Goal: Information Seeking & Learning: Learn about a topic

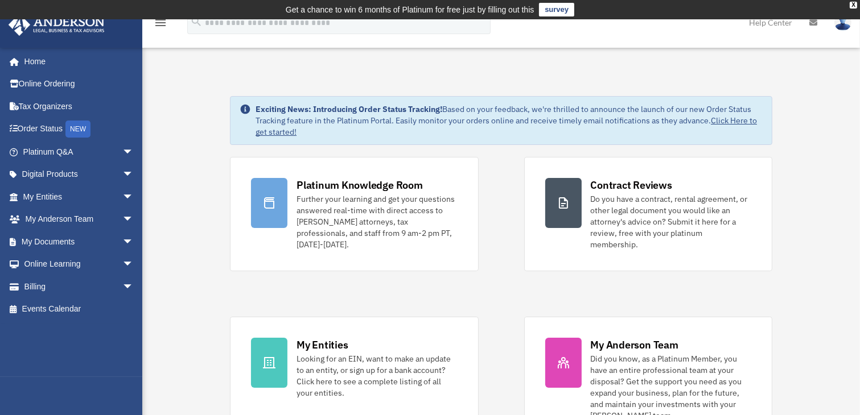
click at [514, 162] on div "Platinum Knowledge Room Further your learning and get your questions answered r…" at bounding box center [501, 300] width 542 height 286
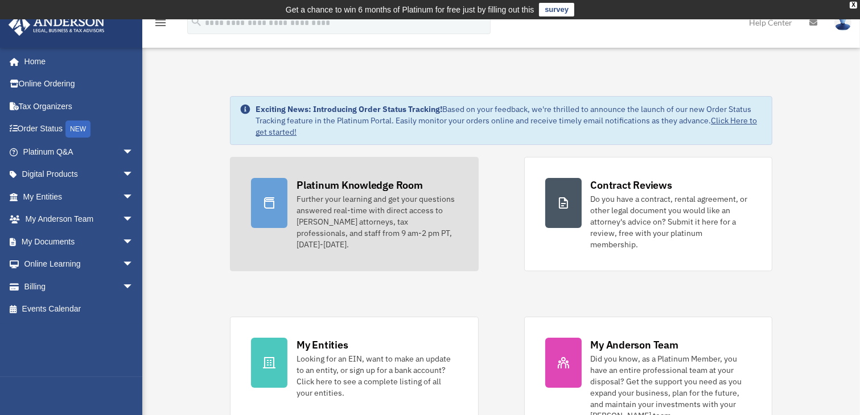
click at [365, 171] on link "Platinum Knowledge Room Further your learning and get your questions answered r…" at bounding box center [354, 214] width 248 height 114
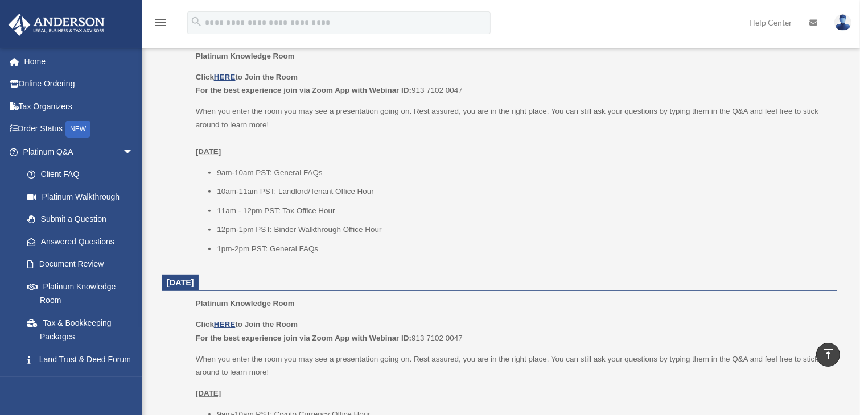
scroll to position [513, 0]
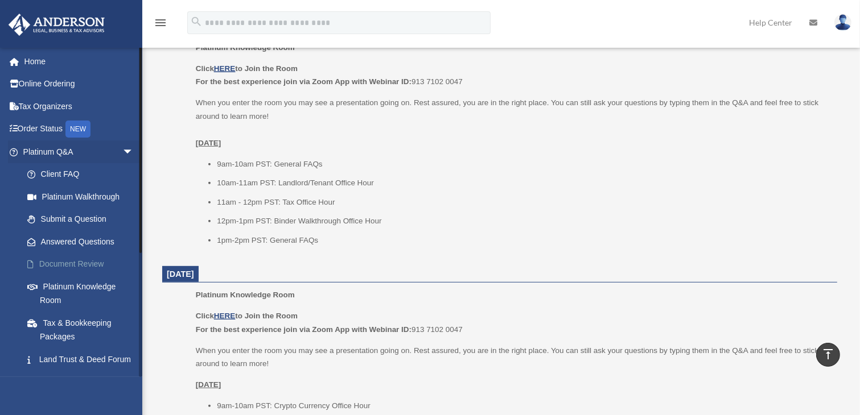
click at [78, 265] on link "Document Review" at bounding box center [83, 264] width 135 height 23
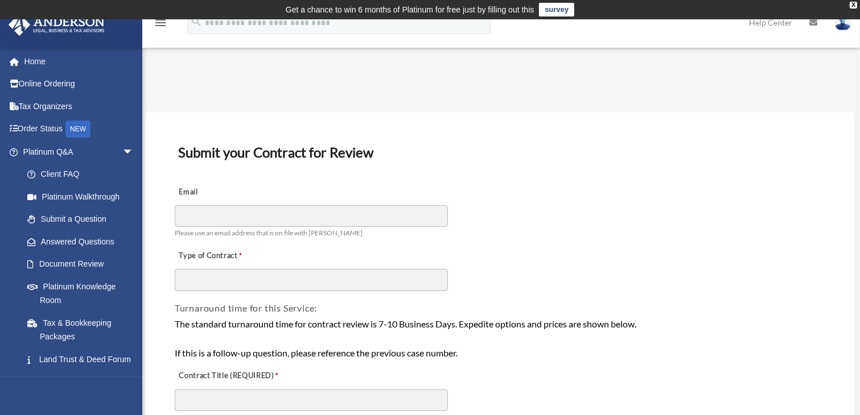
click at [316, 238] on div "Email Please use an email address that is on file with [PERSON_NAME]" at bounding box center [500, 210] width 652 height 64
click at [320, 230] on span "Please use an email address that is on file with Anderson" at bounding box center [269, 233] width 188 height 9
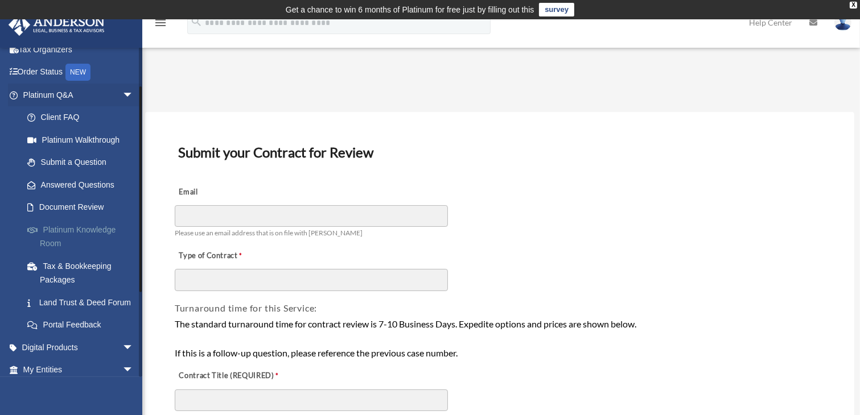
scroll to position [114, 0]
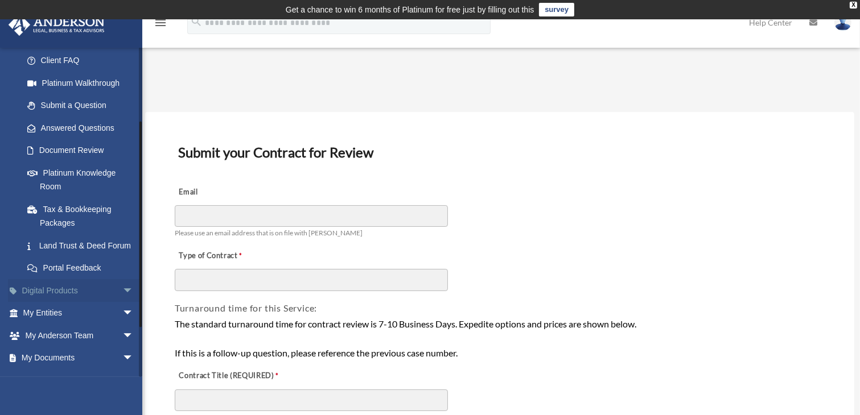
click at [101, 302] on link "Digital Products arrow_drop_down" at bounding box center [79, 290] width 143 height 23
click at [122, 301] on span "arrow_drop_down" at bounding box center [133, 290] width 23 height 23
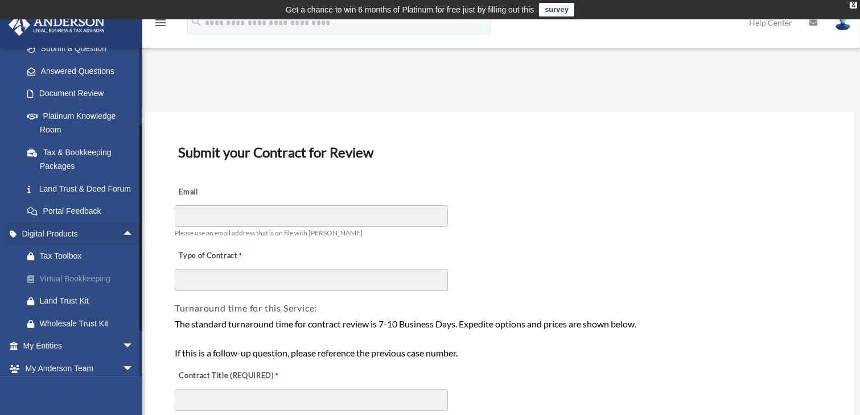
scroll to position [228, 0]
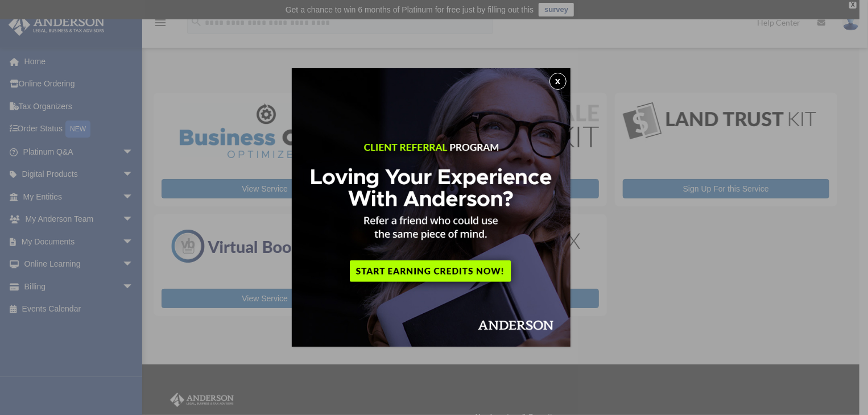
click at [567, 73] on img at bounding box center [431, 207] width 279 height 279
click at [566, 80] on button "x" at bounding box center [558, 81] width 17 height 17
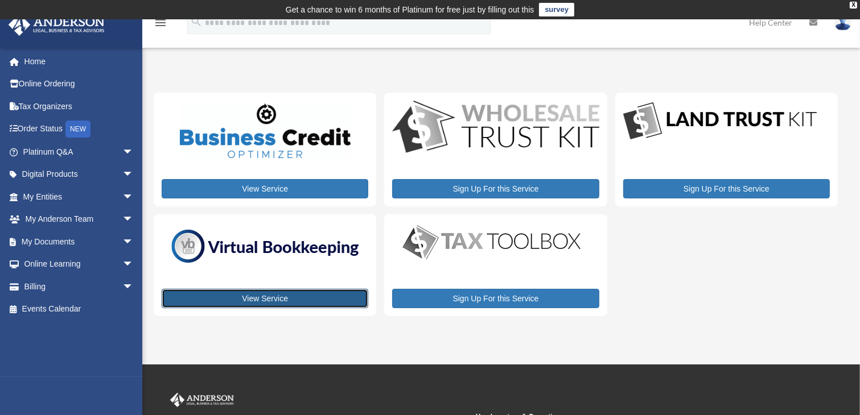
click at [298, 304] on link "View Service" at bounding box center [265, 298] width 207 height 19
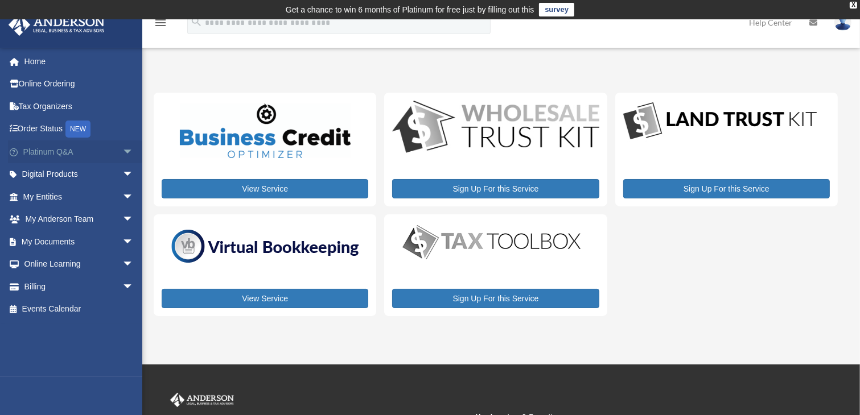
click at [123, 150] on span "arrow_drop_down" at bounding box center [133, 152] width 23 height 23
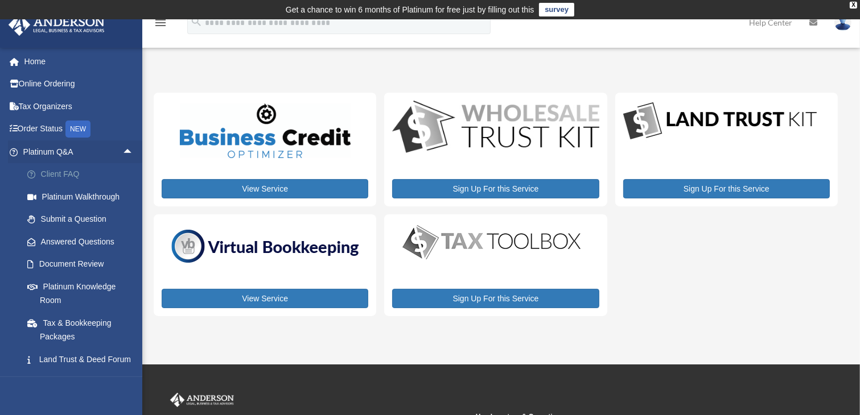
click at [77, 172] on link "Client FAQ" at bounding box center [83, 174] width 135 height 23
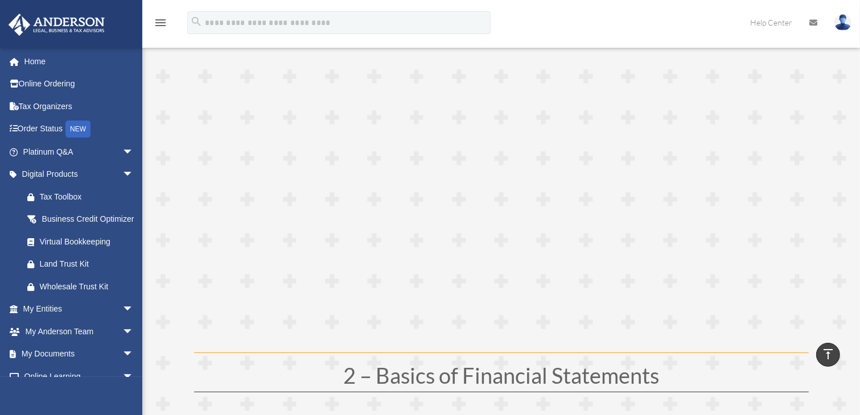
scroll to position [341, 0]
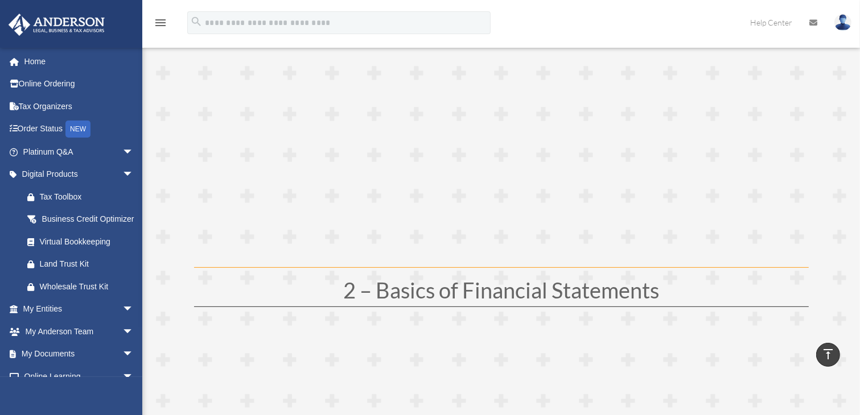
click at [542, 302] on h1 "2 – Basics of Financial Statements" at bounding box center [501, 292] width 614 height 27
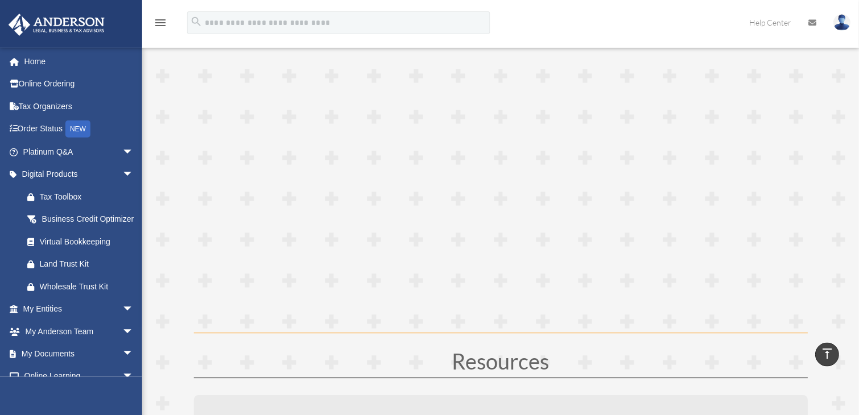
scroll to position [3129, 0]
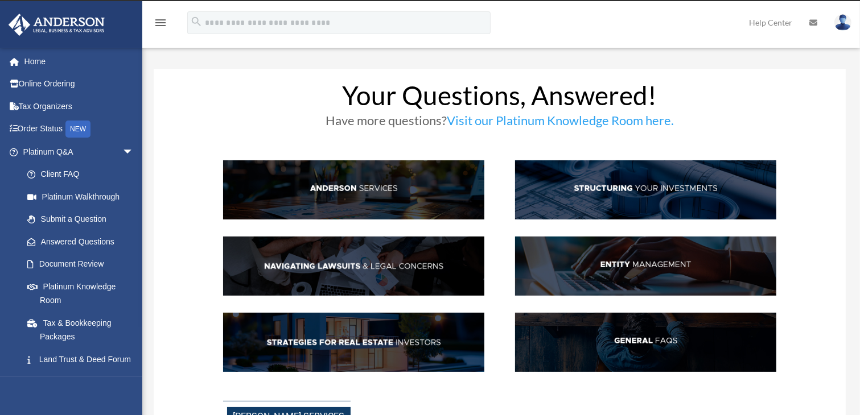
scroll to position [57, 0]
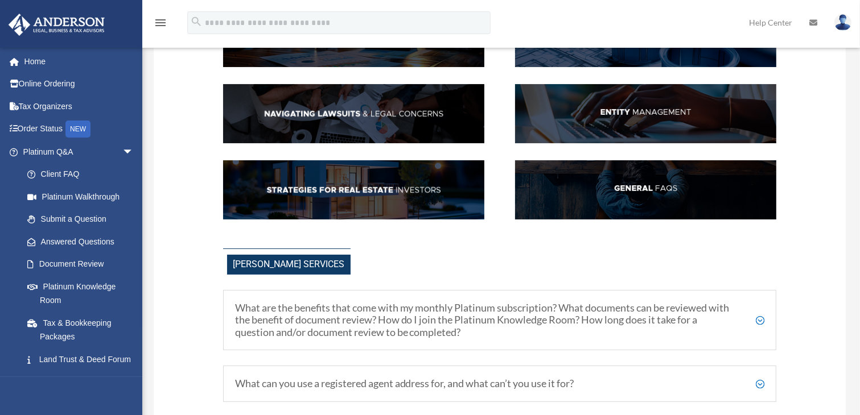
click at [624, 197] on img at bounding box center [646, 189] width 262 height 59
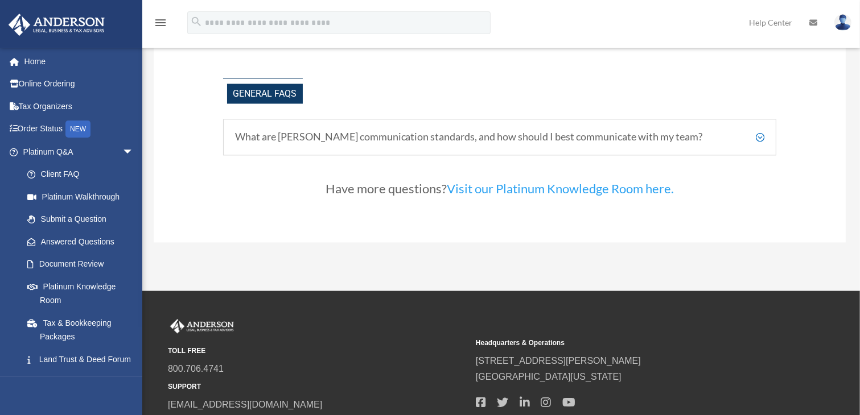
scroll to position [2420, 0]
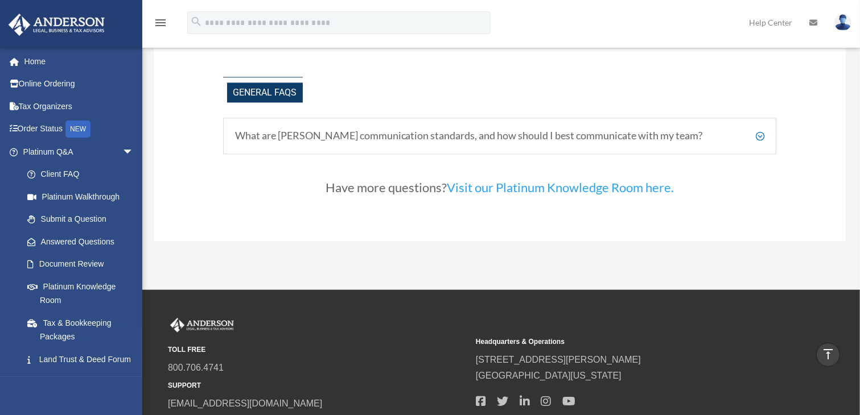
click at [750, 130] on h5 "What are [PERSON_NAME] communication standards, and how should I best communica…" at bounding box center [500, 136] width 530 height 13
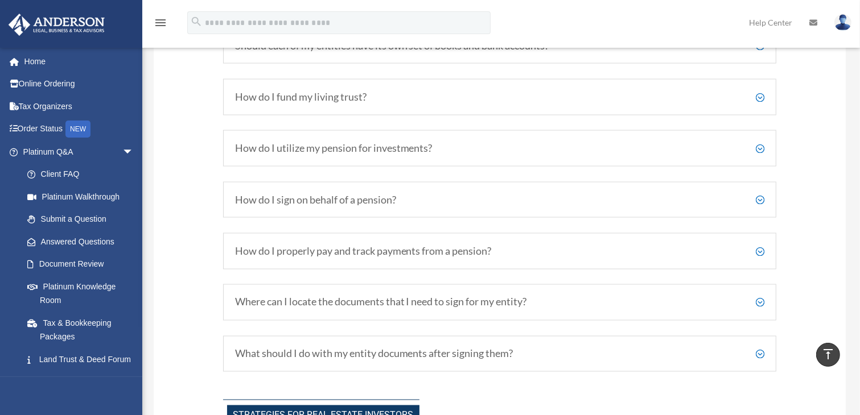
scroll to position [1738, 0]
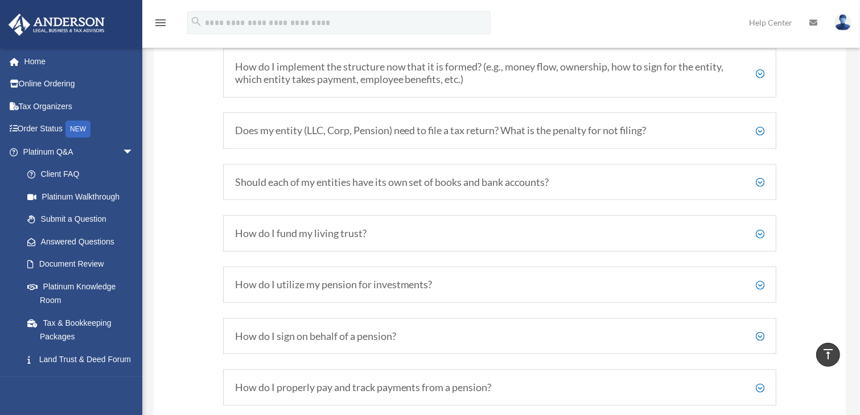
click at [440, 228] on h5 "How do I fund my living trust?" at bounding box center [500, 234] width 530 height 13
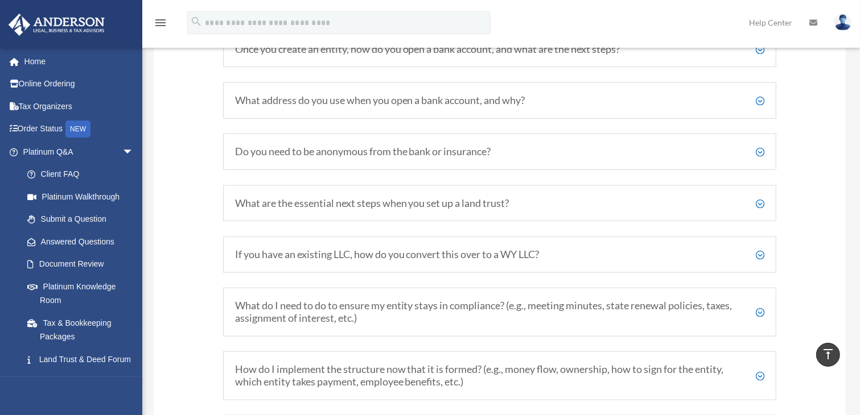
scroll to position [1453, 0]
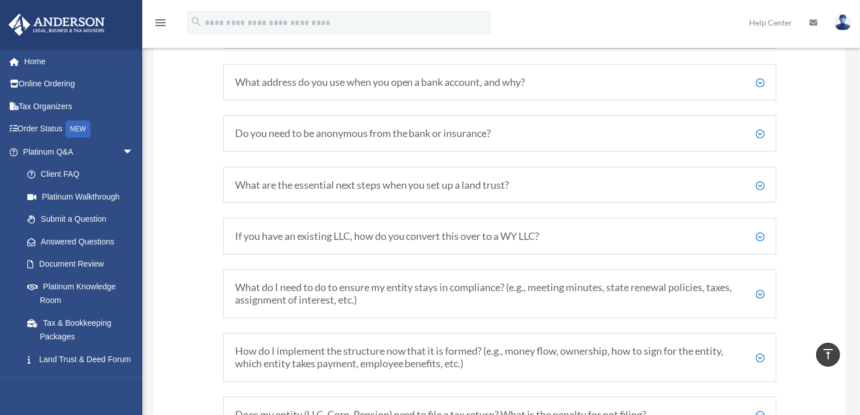
click at [539, 230] on h5 "If you have an existing LLC, how do you convert this over to a WY LLC?" at bounding box center [500, 236] width 530 height 13
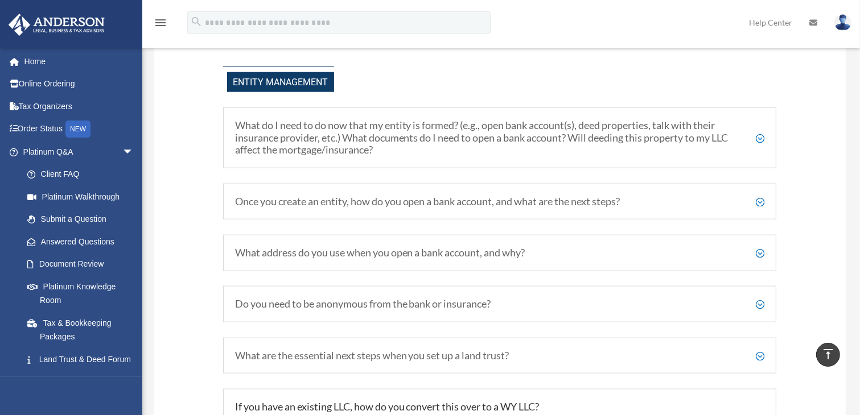
scroll to position [1225, 0]
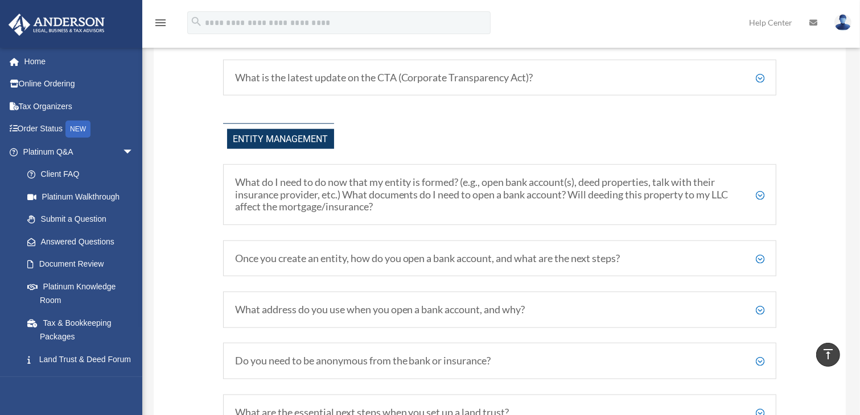
click at [556, 187] on h5 "What do I need to do now that my entity is formed? (e.g., open bank account(s),…" at bounding box center [500, 194] width 530 height 37
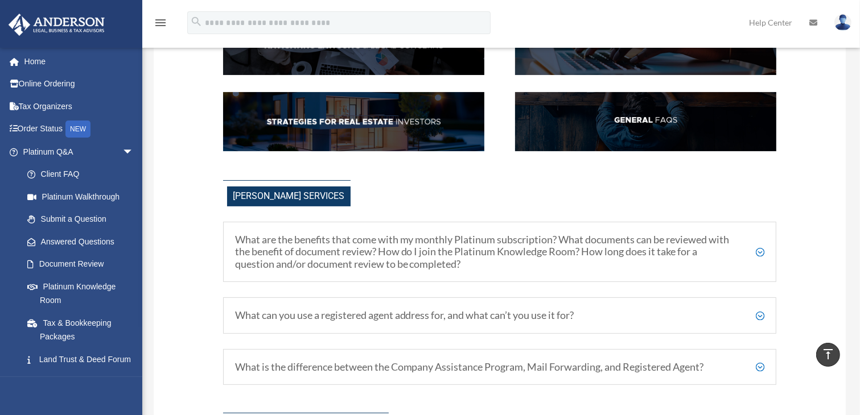
scroll to position [372, 0]
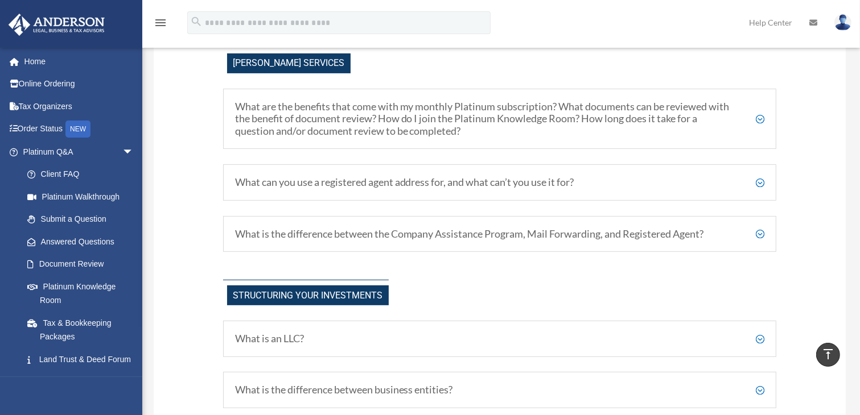
click at [471, 236] on h5 "What is the difference between the Company Assistance Program, Mail Forwarding,…" at bounding box center [500, 234] width 530 height 13
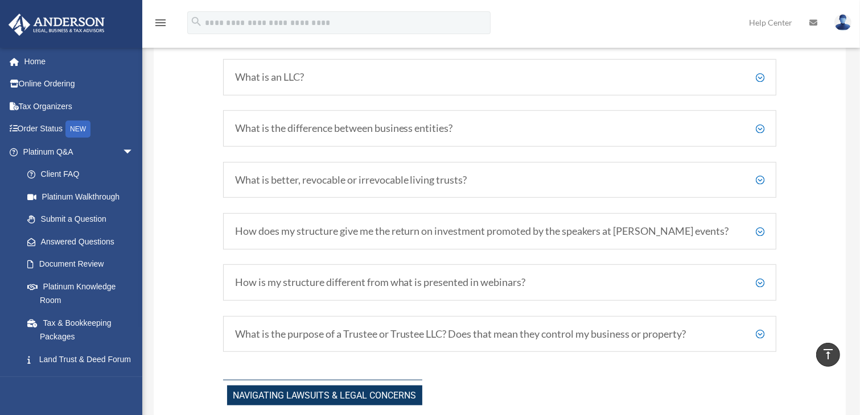
scroll to position [827, 0]
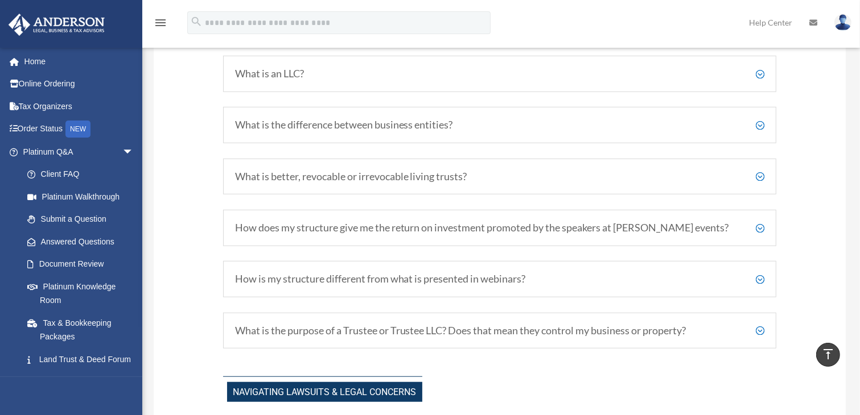
click at [597, 321] on div "What is the purpose of a Trustee or Trustee LLC? Does that mean they control my…" at bounding box center [500, 331] width 554 height 36
click at [591, 325] on h5 "What is the purpose of a Trustee or Trustee LLC? Does that mean they control my…" at bounding box center [500, 331] width 530 height 13
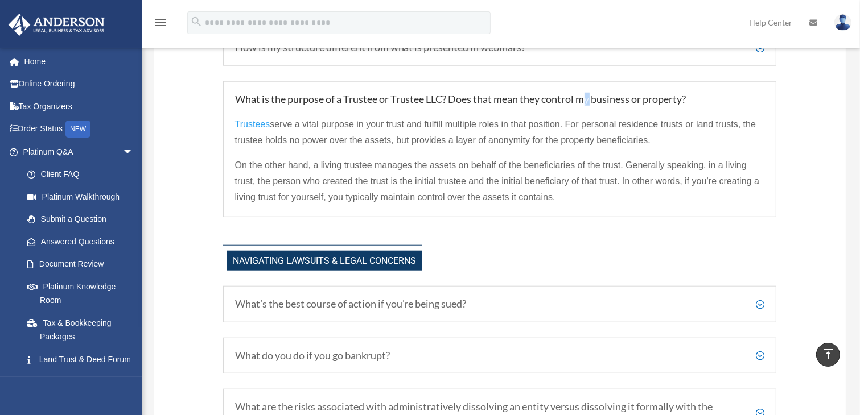
scroll to position [1112, 0]
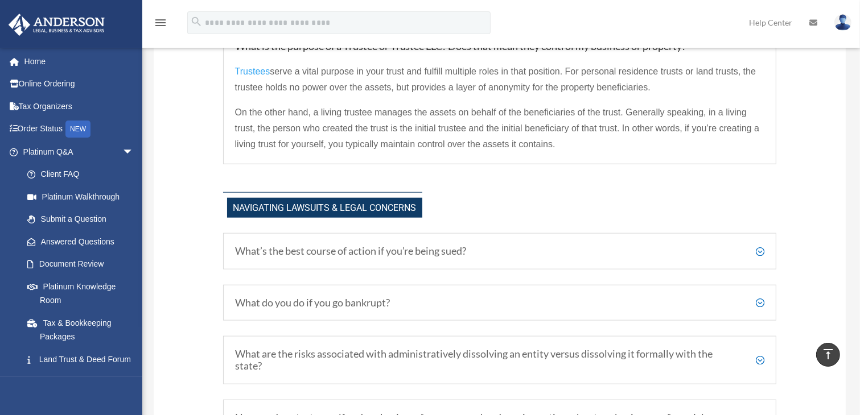
click at [497, 354] on h5 "What are the risks associated with administratively dissolving an entity versus…" at bounding box center [500, 360] width 530 height 24
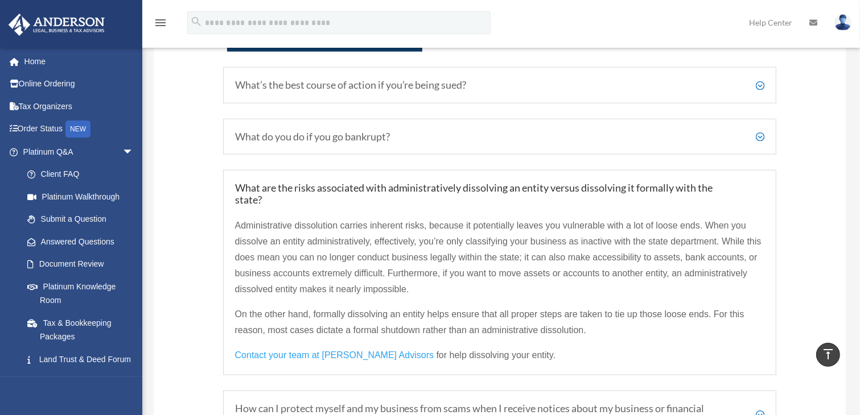
scroll to position [1282, 0]
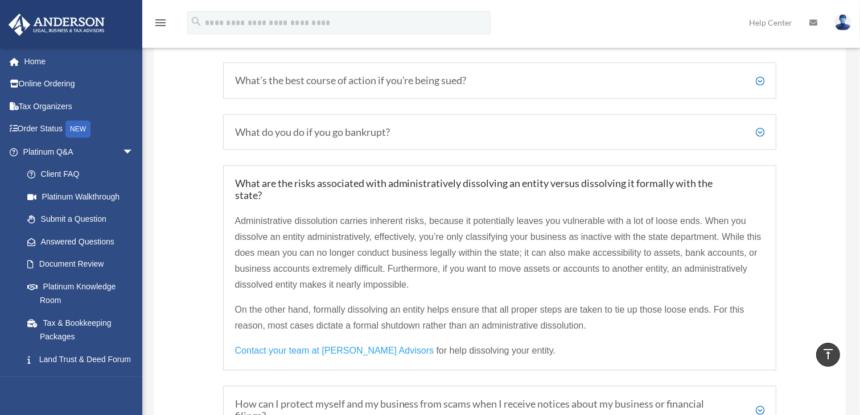
click at [528, 131] on h5 "What do you do if you go bankrupt?" at bounding box center [500, 132] width 530 height 13
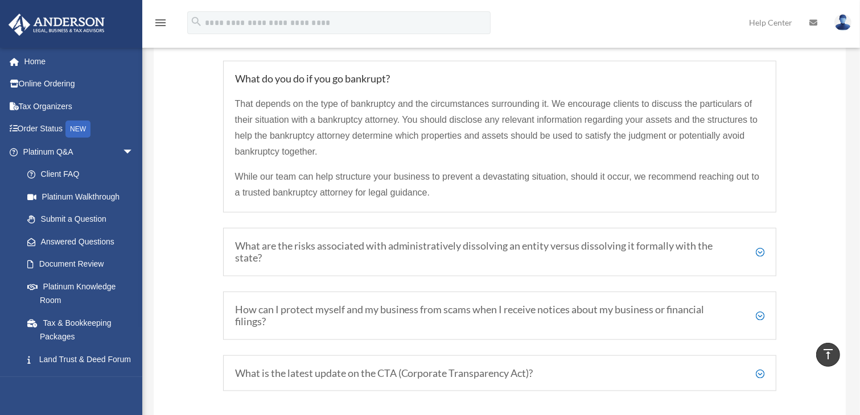
scroll to position [1339, 0]
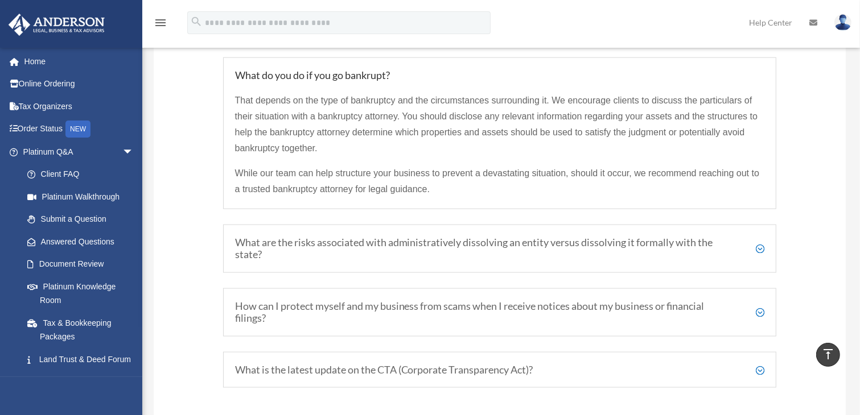
click at [519, 303] on h5 "How can I protect myself and my business from scams when I receive notices abou…" at bounding box center [500, 312] width 530 height 24
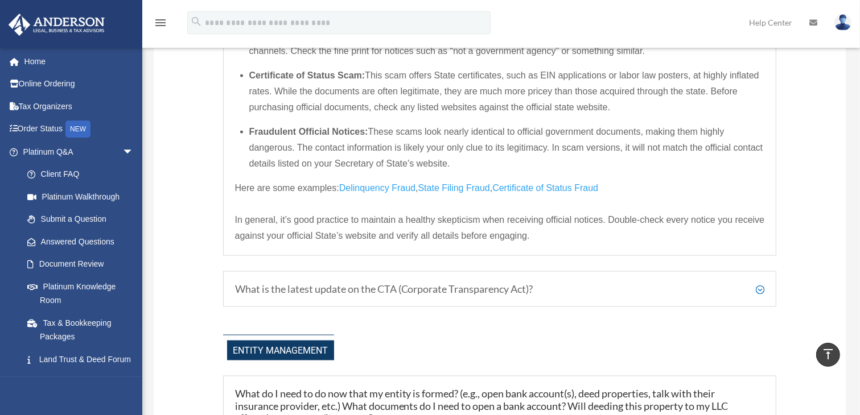
scroll to position [1624, 0]
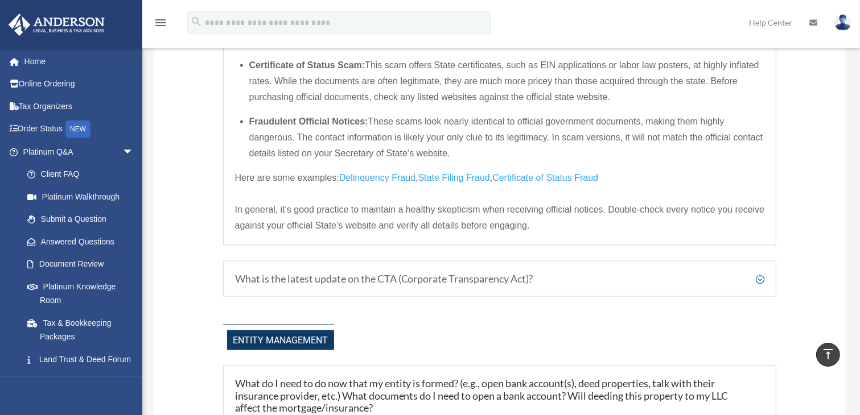
click at [525, 274] on h5 "What is the latest update on the CTA (Corporate Transparency Act)?" at bounding box center [500, 279] width 530 height 13
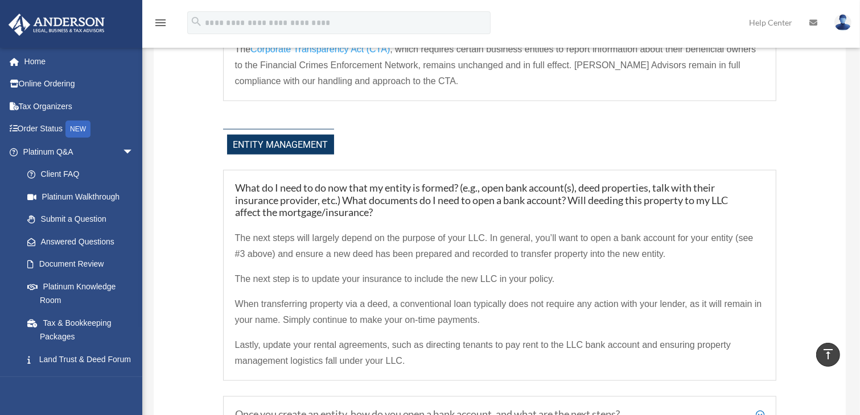
scroll to position [1543, 0]
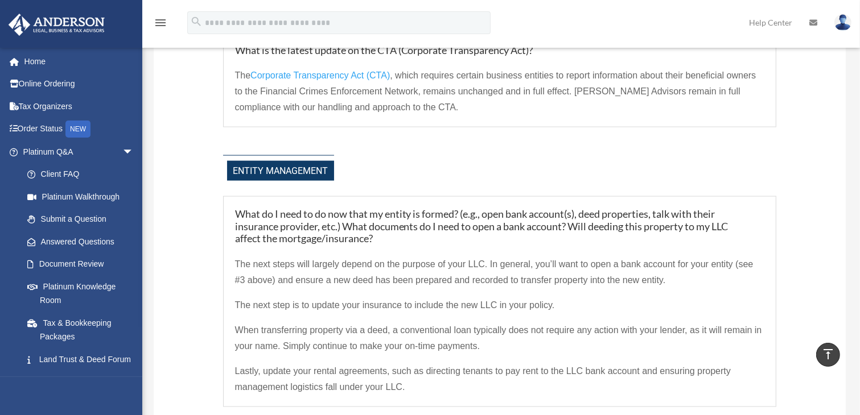
click at [251, 278] on span "The next steps will largely depend on the purpose of your LLC. In general, you’…" at bounding box center [494, 272] width 518 height 26
drag, startPoint x: 303, startPoint y: 246, endPoint x: 323, endPoint y: 218, distance: 33.8
click at [303, 245] on div "The next steps will largely depend on the purpose of your LLC. In general, you’…" at bounding box center [500, 320] width 530 height 150
drag, startPoint x: 323, startPoint y: 218, endPoint x: 474, endPoint y: 219, distance: 151.3
click at [323, 218] on h5 "What do I need to do now that my entity is formed? (e.g., open bank account(s),…" at bounding box center [500, 226] width 530 height 37
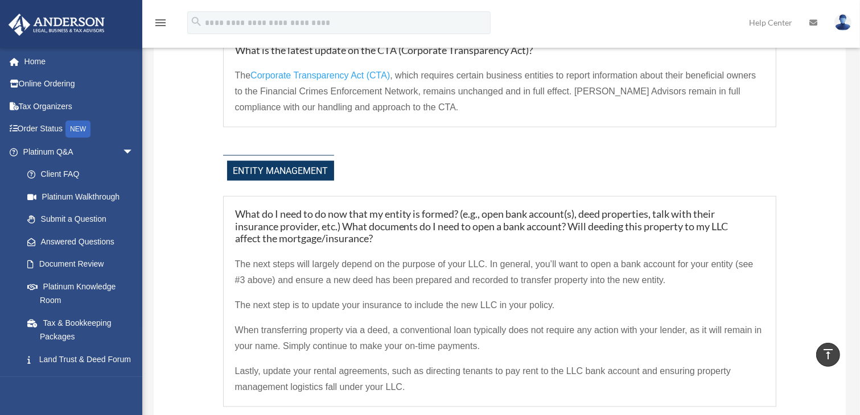
click at [484, 220] on h5 "What do I need to do now that my entity is formed? (e.g., open bank account(s),…" at bounding box center [500, 226] width 530 height 37
click at [511, 226] on h5 "What do I need to do now that my entity is formed? (e.g., open bank account(s),…" at bounding box center [500, 226] width 530 height 37
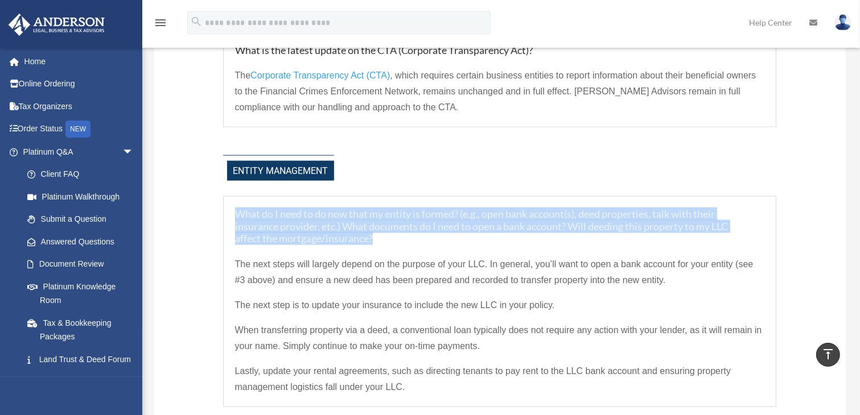
click at [511, 225] on h5 "What do I need to do now that my entity is formed? (e.g., open bank account(s),…" at bounding box center [500, 226] width 530 height 37
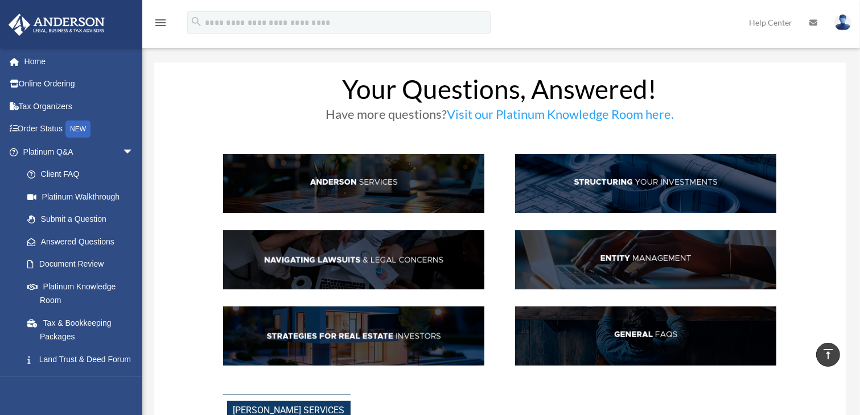
scroll to position [0, 0]
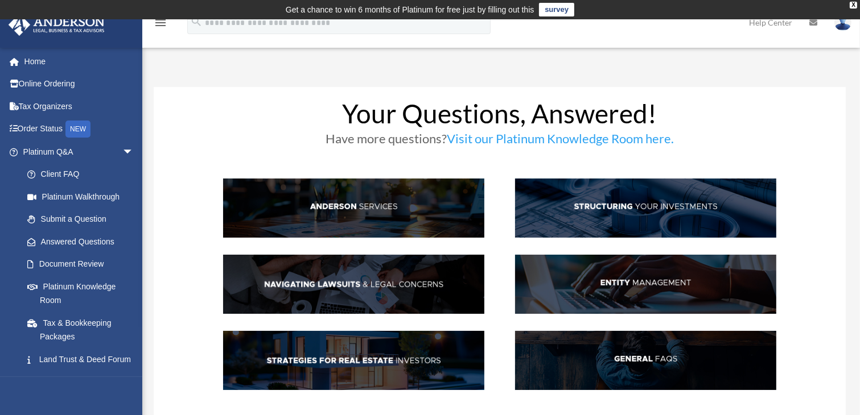
click at [674, 218] on img at bounding box center [646, 208] width 262 height 59
click at [396, 211] on img at bounding box center [354, 208] width 262 height 59
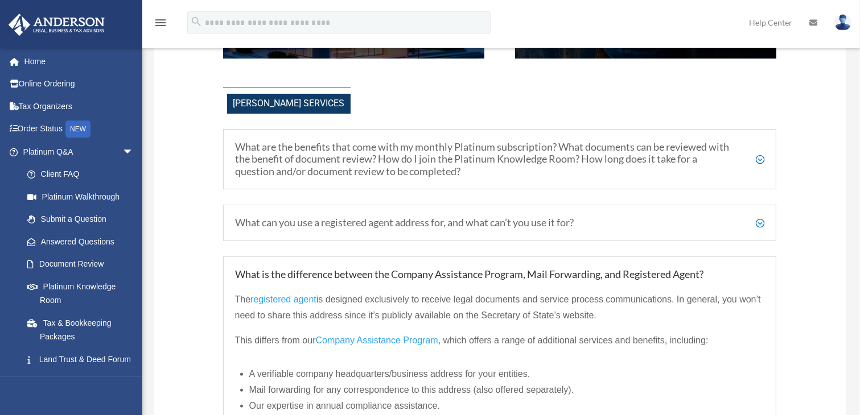
scroll to position [350, 0]
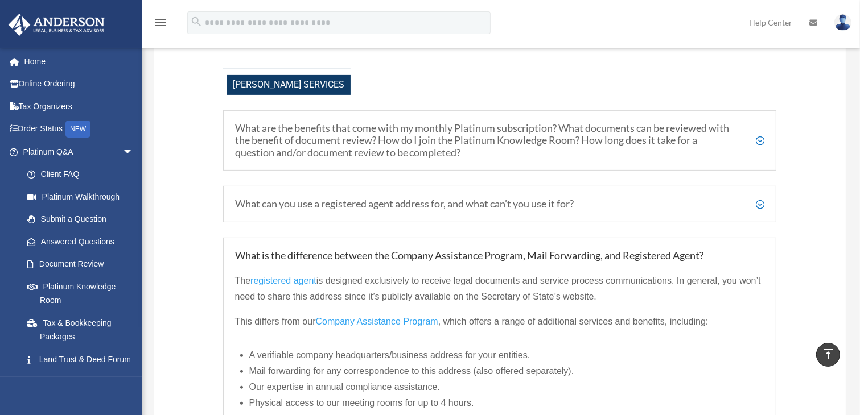
click at [567, 135] on h5 "What are the benefits that come with my monthly Platinum subscription? What doc…" at bounding box center [500, 140] width 530 height 37
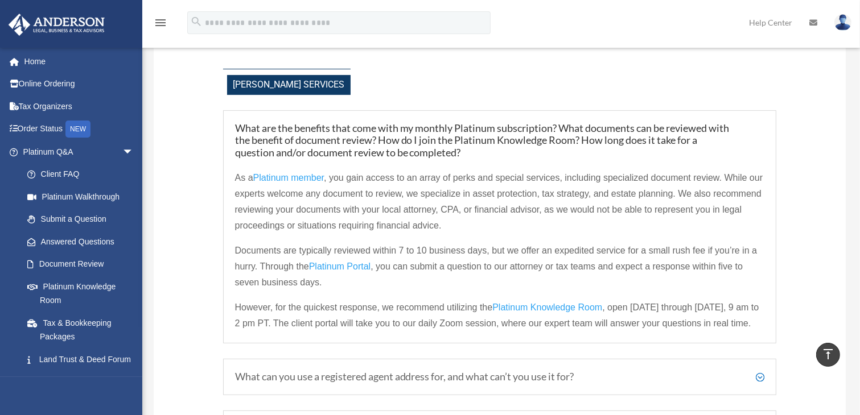
click at [567, 135] on h5 "What are the benefits that come with my monthly Platinum subscription? What doc…" at bounding box center [500, 140] width 530 height 37
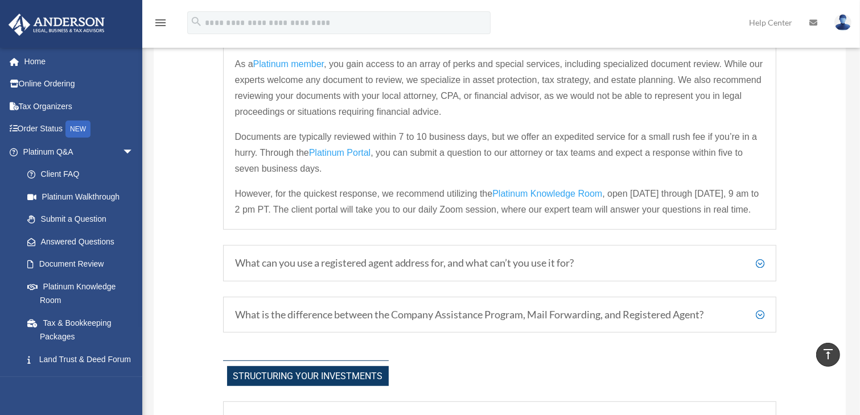
click at [473, 310] on h5 "What is the difference between the Company Assistance Program, Mail Forwarding,…" at bounding box center [500, 315] width 530 height 13
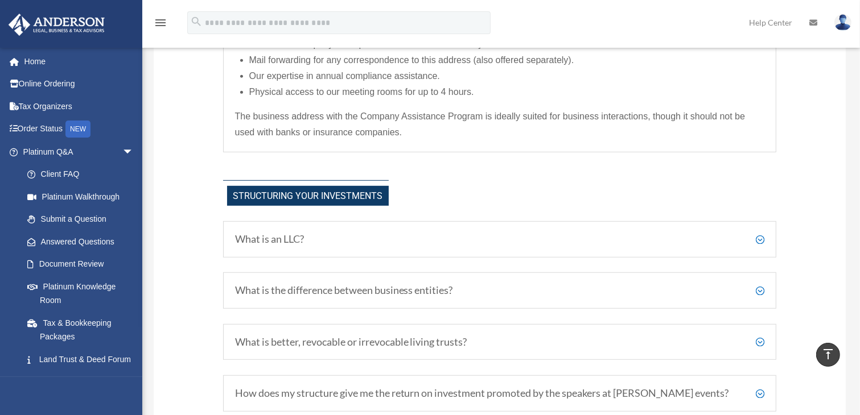
scroll to position [678, 0]
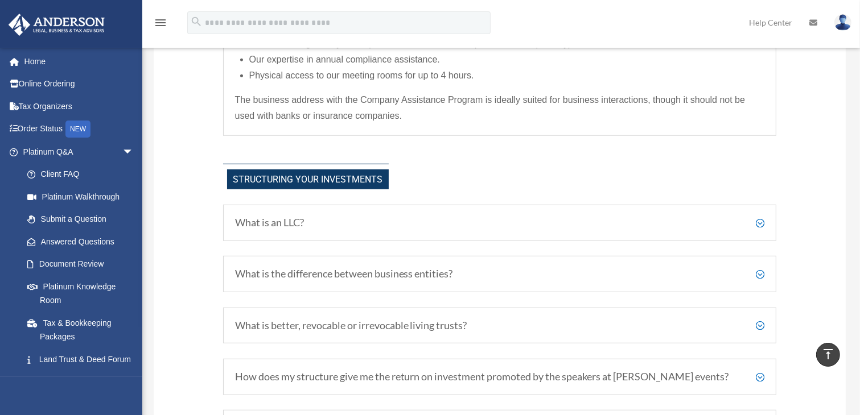
click at [451, 233] on div "What is an LLC? A Limited Liability Company (LLC) is a type of business structu…" at bounding box center [500, 223] width 554 height 36
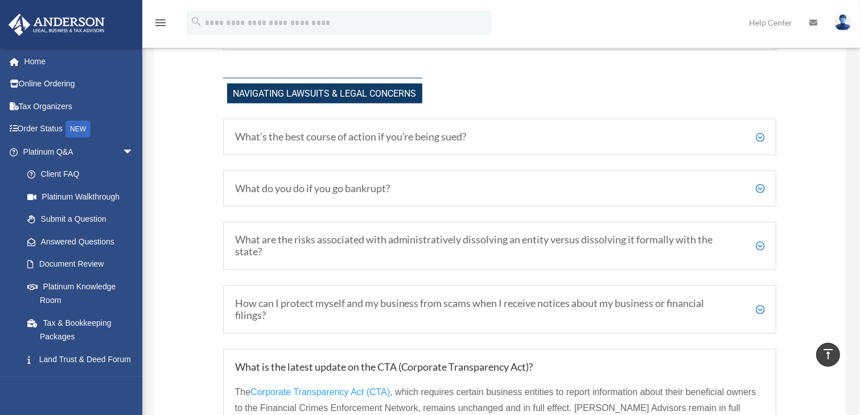
scroll to position [1247, 0]
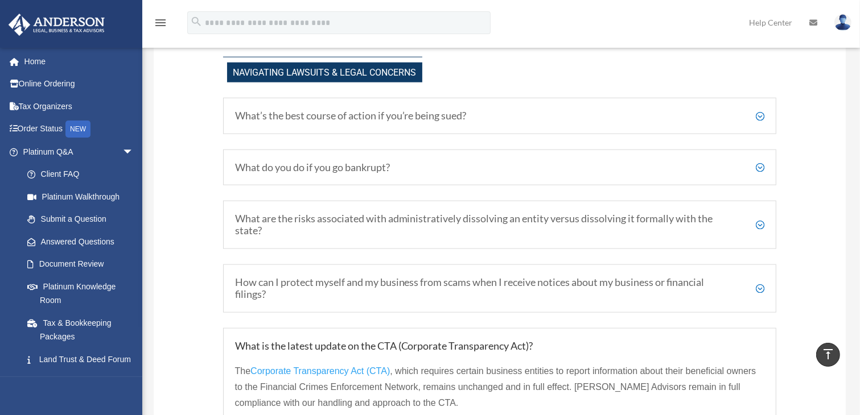
click at [490, 112] on h5 "What’s the best course of action if you’re being sued?" at bounding box center [500, 116] width 530 height 13
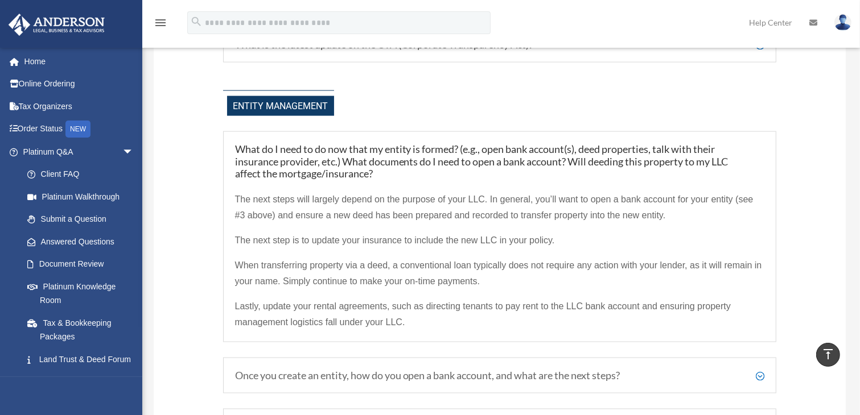
scroll to position [1702, 0]
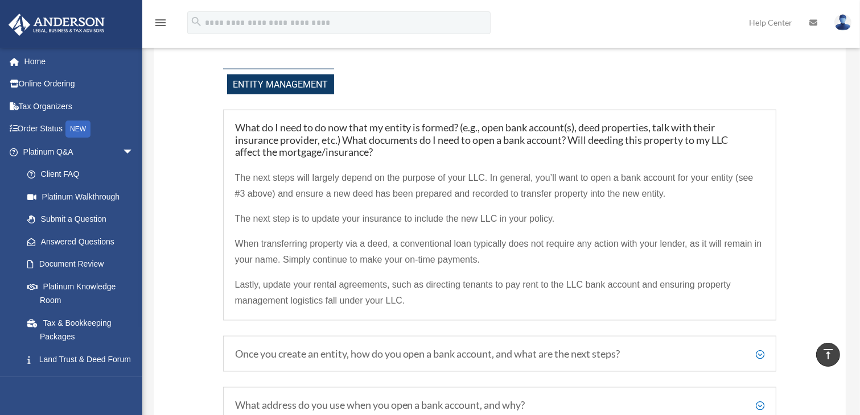
click at [670, 125] on h5 "What do I need to do now that my entity is formed? (e.g., open bank account(s),…" at bounding box center [500, 140] width 530 height 37
click at [542, 137] on h5 "What do I need to do now that my entity is formed? (e.g., open bank account(s),…" at bounding box center [500, 140] width 530 height 37
click at [741, 173] on span "The next steps will largely depend on the purpose of your LLC. In general, you’…" at bounding box center [494, 186] width 518 height 26
click at [748, 174] on span "The next steps will largely depend on the purpose of your LLC. In general, you’…" at bounding box center [494, 186] width 518 height 26
drag, startPoint x: 255, startPoint y: 194, endPoint x: 238, endPoint y: 197, distance: 17.4
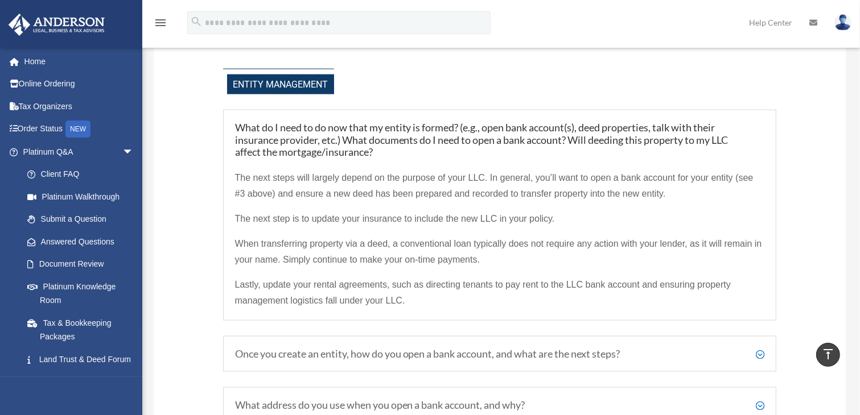
click at [254, 194] on p "The next steps will largely depend on the purpose of your LLC. In general, you’…" at bounding box center [500, 190] width 530 height 41
click at [238, 196] on p "The next steps will largely depend on the purpose of your LLC. In general, you’…" at bounding box center [500, 190] width 530 height 41
click at [244, 190] on span "The next steps will largely depend on the purpose of your LLC. In general, you’…" at bounding box center [494, 186] width 518 height 26
click at [230, 193] on div "What do I need to do now that my entity is formed? (e.g., open bank account(s),…" at bounding box center [500, 215] width 554 height 211
drag, startPoint x: 234, startPoint y: 192, endPoint x: 241, endPoint y: 190, distance: 6.7
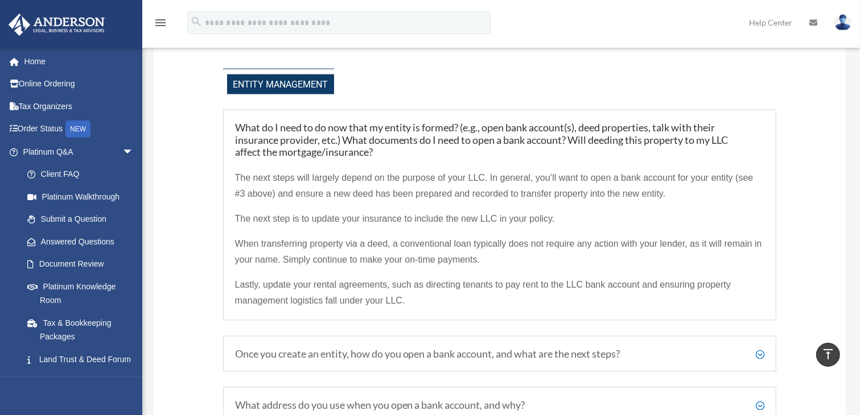
click at [236, 192] on span "The next steps will largely depend on the purpose of your LLC. In general, you’…" at bounding box center [494, 186] width 518 height 26
click at [241, 189] on span "The next steps will largely depend on the purpose of your LLC. In general, you’…" at bounding box center [494, 186] width 518 height 26
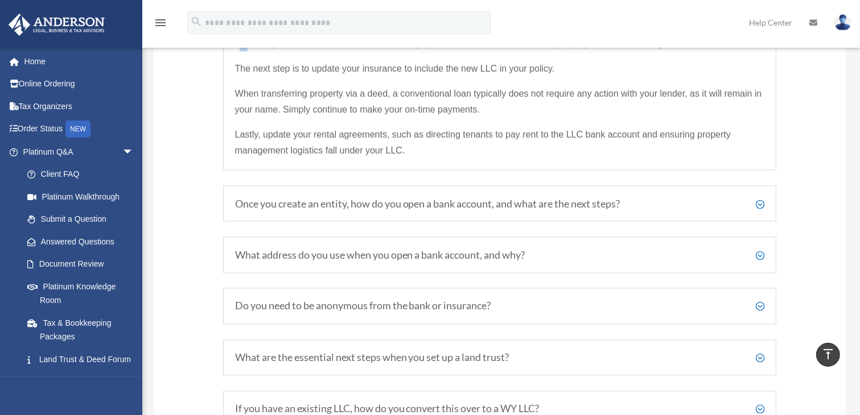
scroll to position [1873, 0]
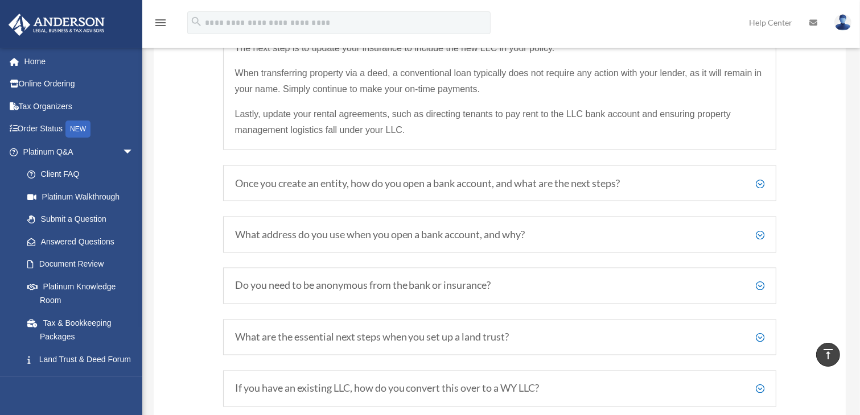
click at [519, 232] on h5 "What address do you use when you open a bank account, and why?" at bounding box center [500, 235] width 530 height 13
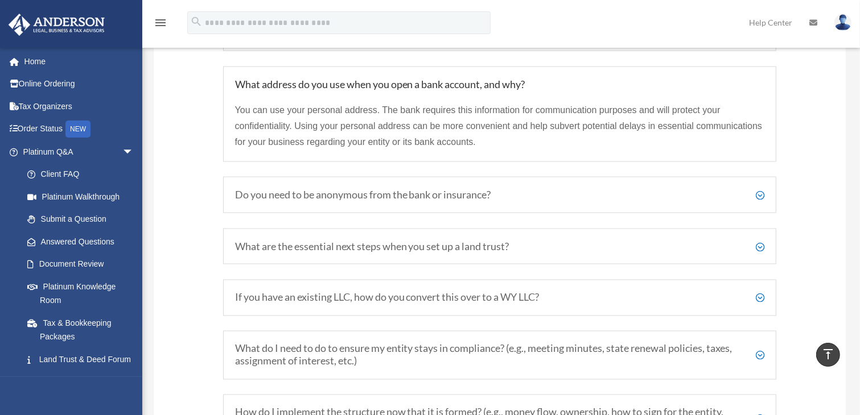
click at [483, 189] on h5 "Do you need to be anonymous from the bank or insurance?" at bounding box center [500, 195] width 530 height 13
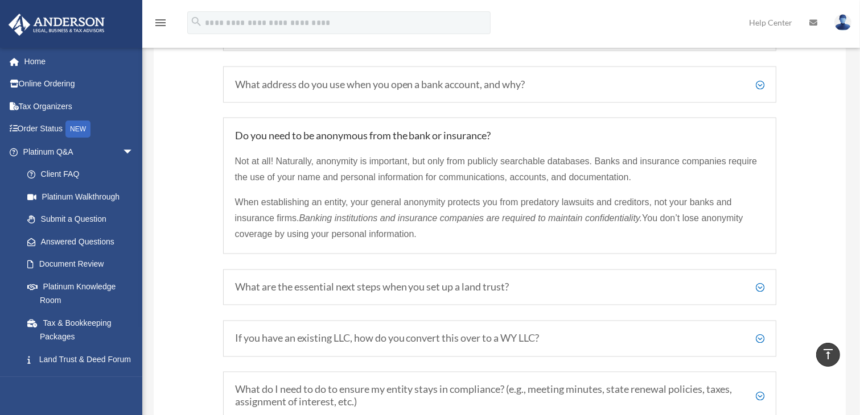
click at [521, 283] on h5 "What are the essential next steps when you set up a land trust?" at bounding box center [500, 288] width 530 height 13
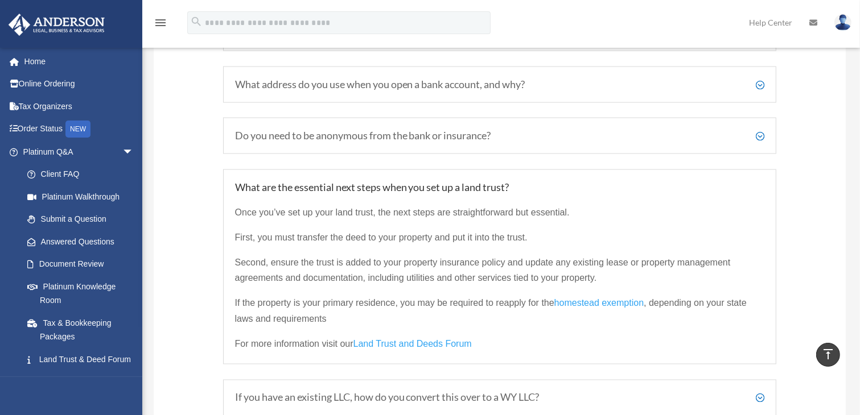
click at [498, 193] on div "Once you’ve set up your land trust, the next steps are straightforward but esse…" at bounding box center [500, 272] width 530 height 159
click at [504, 181] on h5 "What are the essential next steps when you set up a land trust?" at bounding box center [500, 187] width 530 height 13
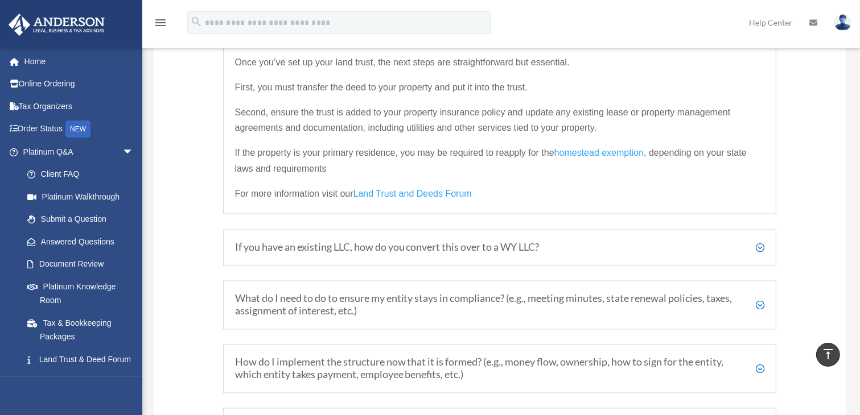
scroll to position [2044, 0]
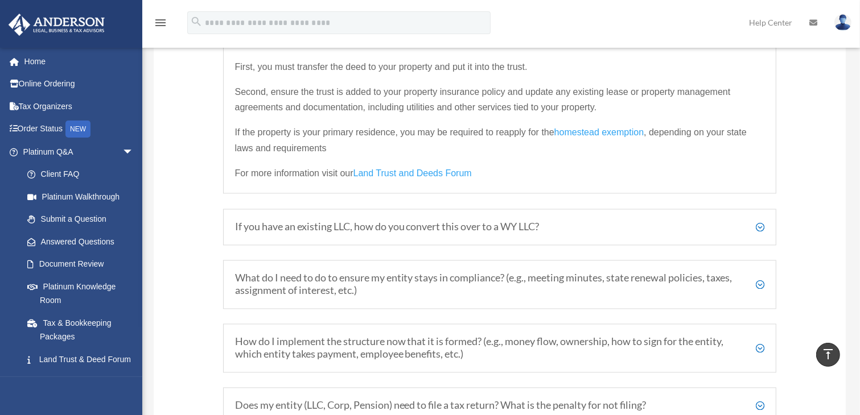
click at [432, 180] on div "What are the essential next steps when you set up a land trust? Once you’ve set…" at bounding box center [500, 97] width 554 height 196
click at [430, 169] on link "Land Trust and Deeds Forum" at bounding box center [412, 176] width 118 height 15
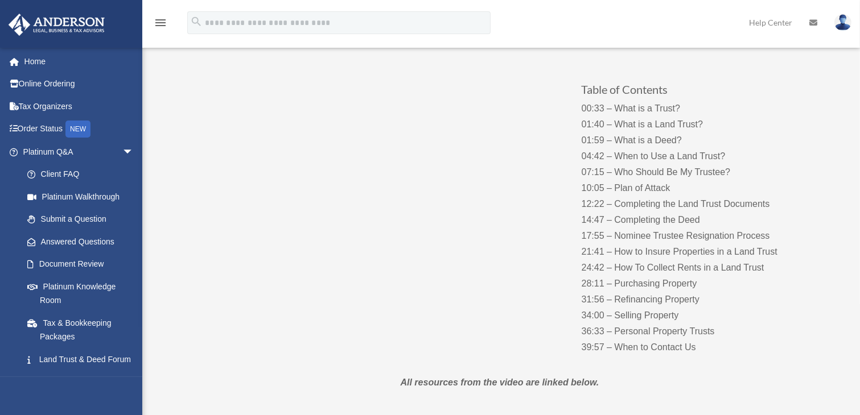
scroll to position [171, 0]
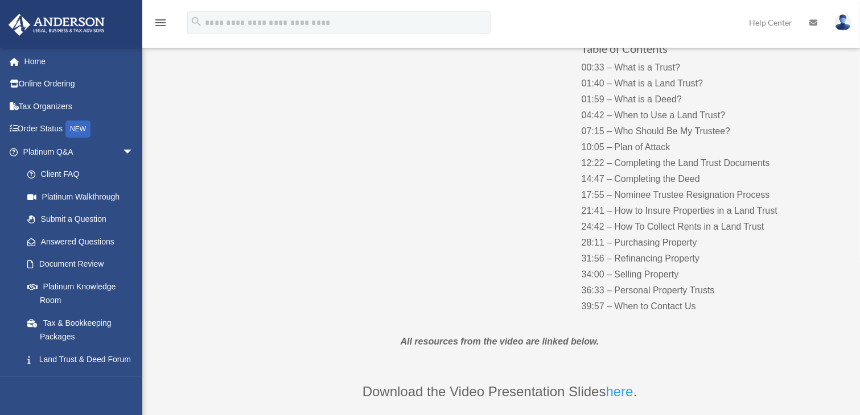
click at [642, 291] on p "00:33 – What is a Trust? 01:40 – What is a Land Trust? 01:59 – What is a Deed? …" at bounding box center [693, 187] width 225 height 255
click at [637, 280] on p "00:33 – What is a Trust? 01:40 – What is a Land Trust? 01:59 – What is a Deed? …" at bounding box center [693, 187] width 225 height 255
click at [637, 276] on p "00:33 – What is a Trust? 01:40 – What is a Land Trust? 01:59 – What is a Deed? …" at bounding box center [693, 187] width 225 height 255
click at [617, 270] on p "00:33 – What is a Trust? 01:40 – What is a Land Trust? 01:59 – What is a Deed? …" at bounding box center [693, 187] width 225 height 255
click at [588, 282] on p "00:33 – What is a Trust? 01:40 – What is a Land Trust? 01:59 – What is a Deed? …" at bounding box center [693, 187] width 225 height 255
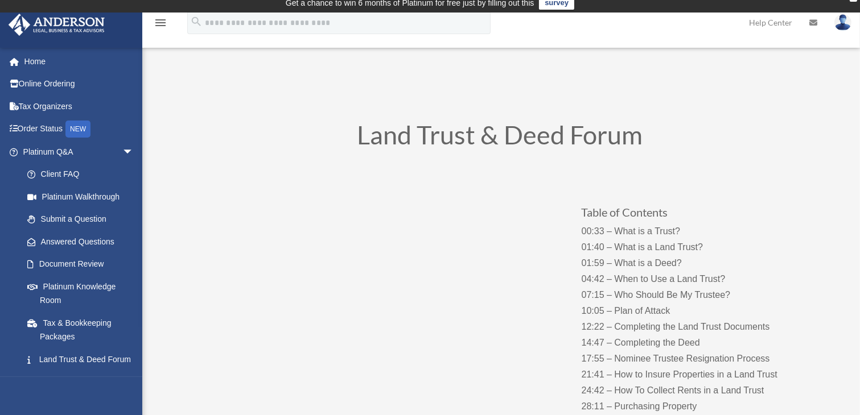
scroll to position [0, 0]
